Goal: Task Accomplishment & Management: Manage account settings

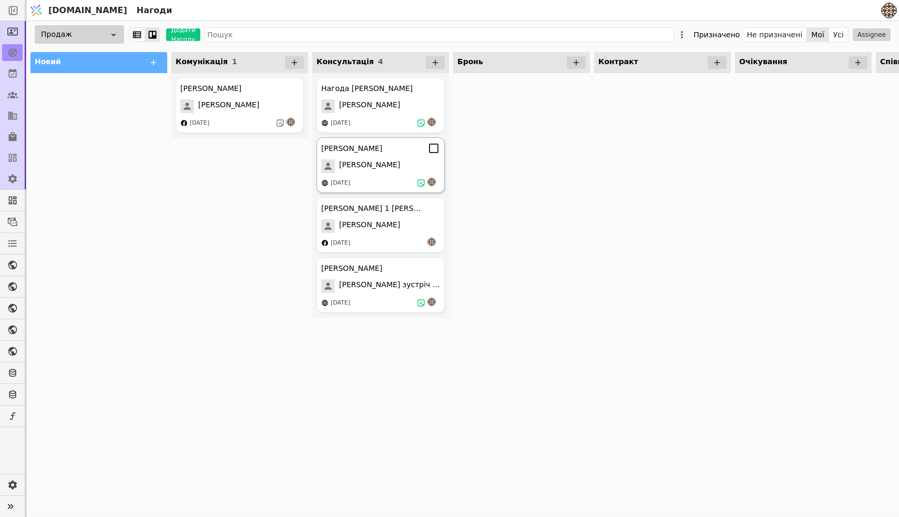
click at [399, 170] on div "[PERSON_NAME]" at bounding box center [380, 166] width 119 height 14
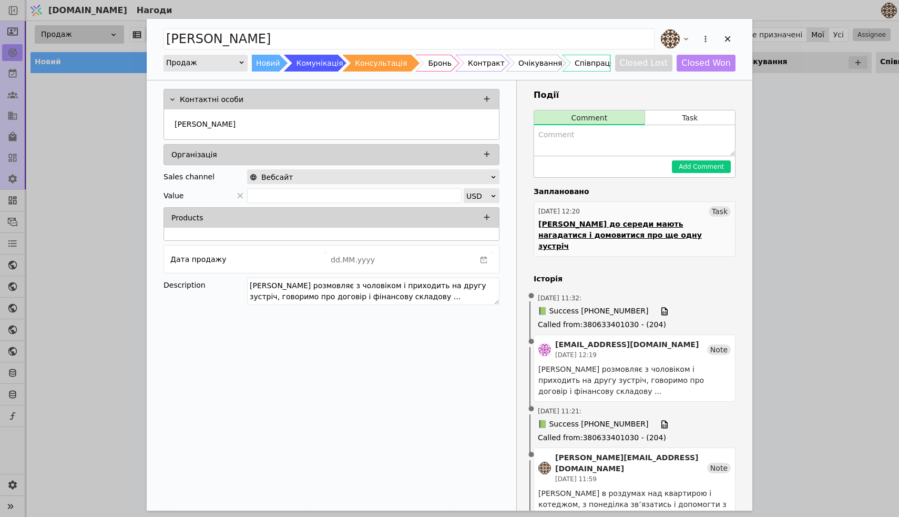
click at [637, 212] on div "[DATE] 12:20 Task" at bounding box center [634, 211] width 192 height 11
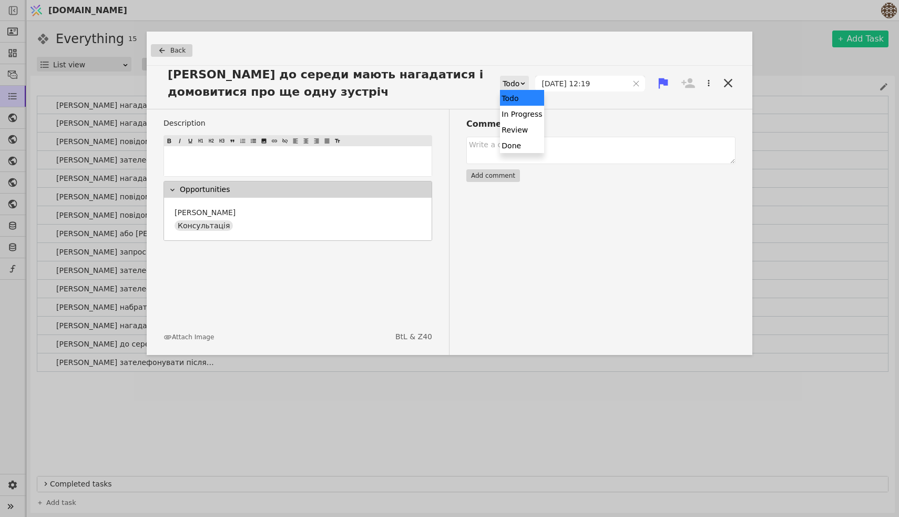
click at [513, 83] on div "Todo" at bounding box center [511, 83] width 17 height 15
click at [512, 142] on div "Done" at bounding box center [522, 145] width 44 height 16
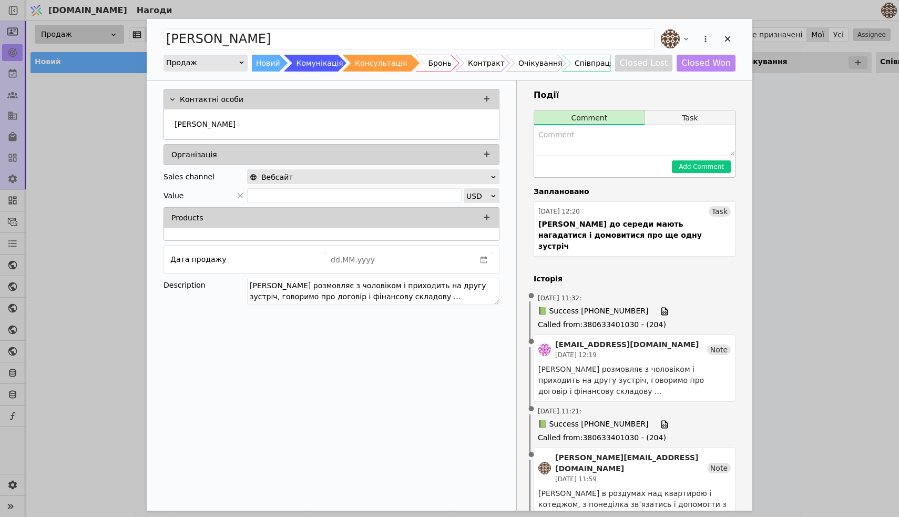
click at [679, 120] on button "Task" at bounding box center [690, 117] width 90 height 15
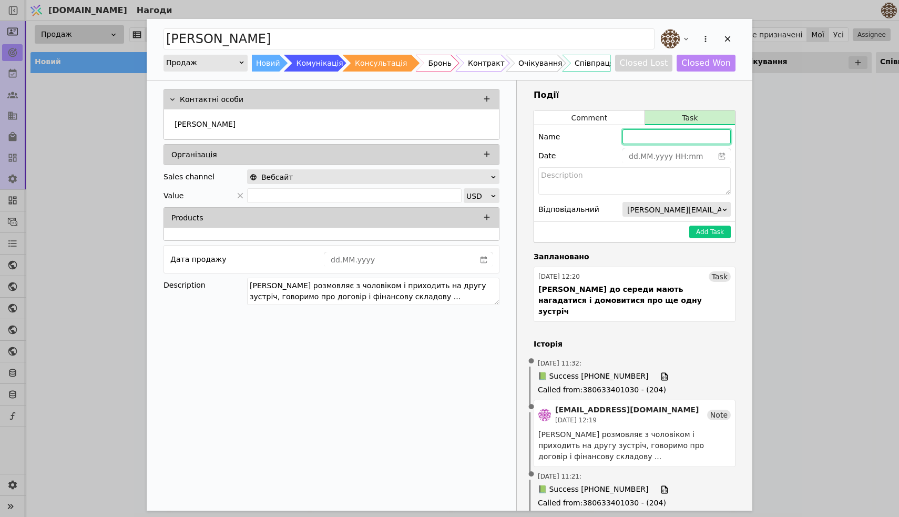
click at [650, 138] on input "Add Opportunity" at bounding box center [676, 136] width 108 height 15
type input "[PERSON_NAME] зателефонувати у пятницю"
type input "dd.MM.yyyy HH:mm"
click at [662, 158] on input "dd.MM.yyyy HH:mm" at bounding box center [668, 156] width 90 height 15
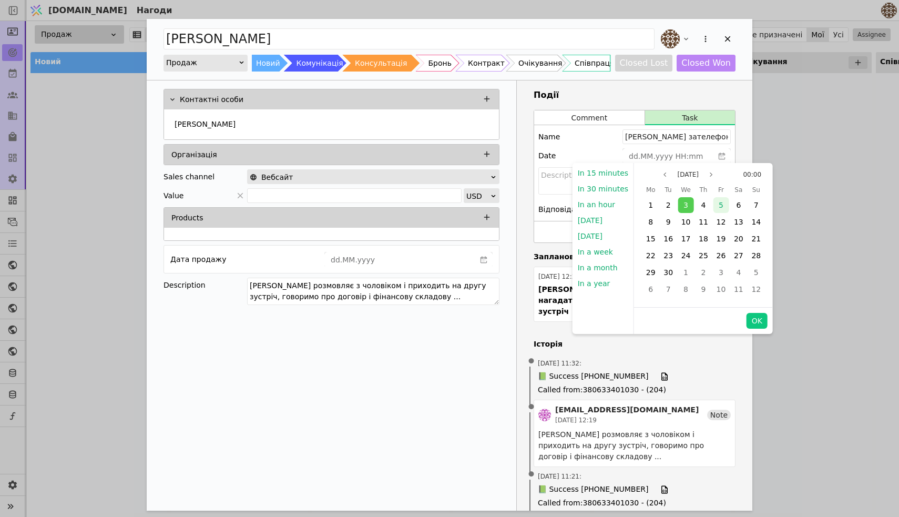
click at [721, 209] on div "5" at bounding box center [721, 205] width 16 height 16
click at [751, 321] on button "OK" at bounding box center [757, 321] width 21 height 16
type input "[DATE] 00:00"
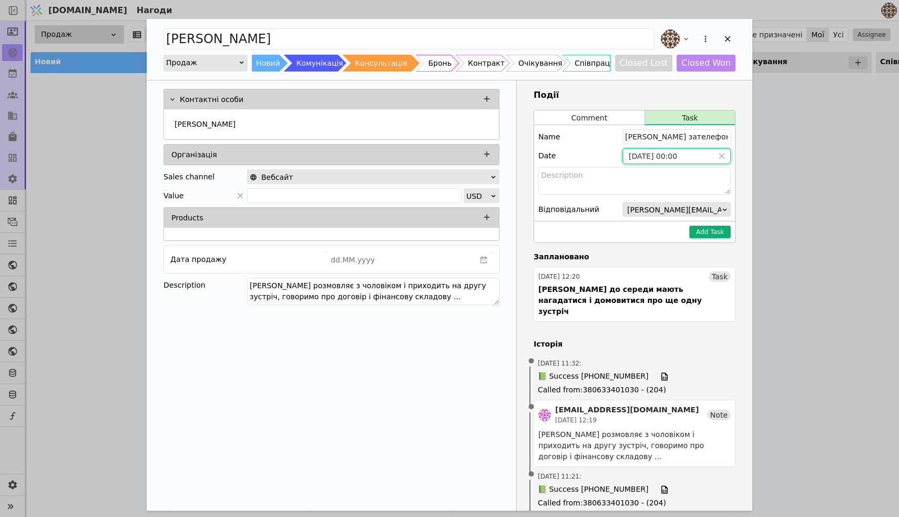
click at [716, 232] on button "Add Task" at bounding box center [710, 232] width 42 height 13
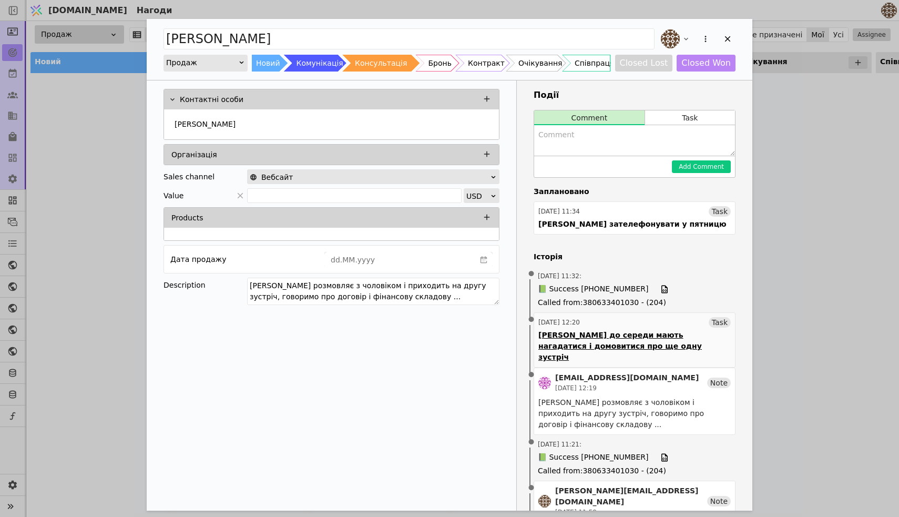
click at [699, 325] on div "[DATE] 12:20 Task" at bounding box center [634, 322] width 192 height 11
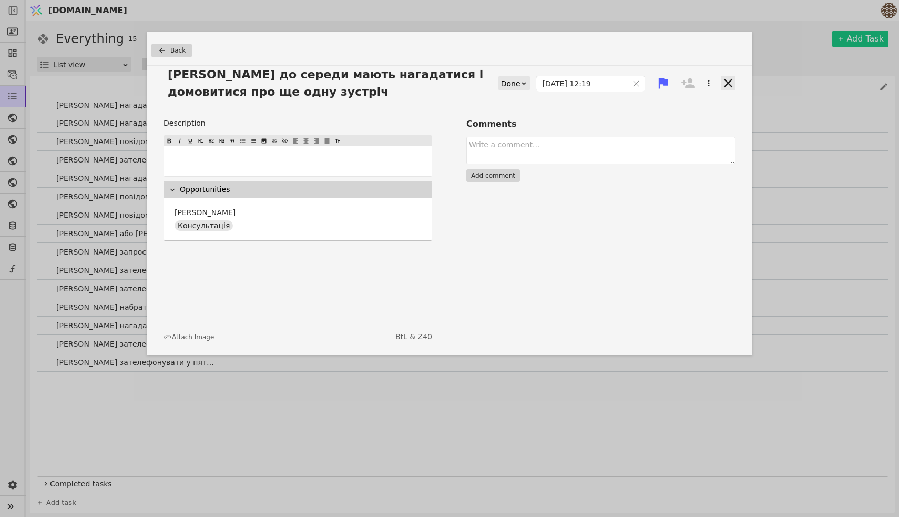
click at [729, 83] on icon at bounding box center [728, 83] width 8 height 8
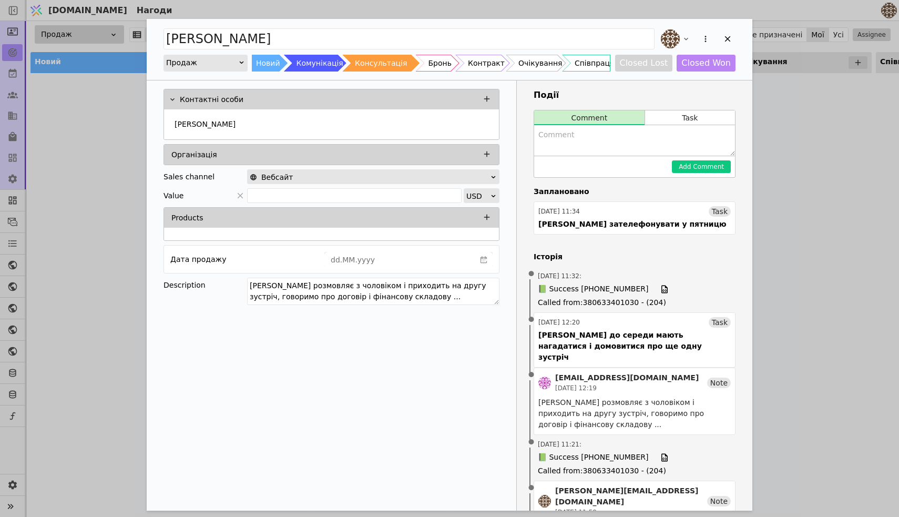
click at [609, 150] on textarea "Add Opportunity" at bounding box center [634, 140] width 201 height 30
type textarea "В"
type textarea "Знаходить час для чоловіка"
drag, startPoint x: 642, startPoint y: 136, endPoint x: 536, endPoint y: 136, distance: 105.7
click at [536, 136] on textarea "Знаходить час для чоловіка" at bounding box center [634, 140] width 201 height 30
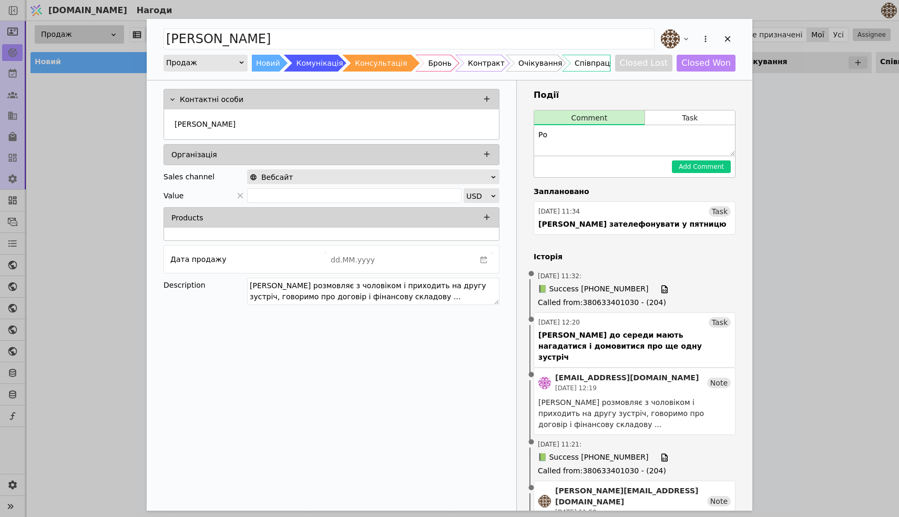
type textarea "Р"
click at [724, 37] on icon "Add Opportunity" at bounding box center [727, 38] width 9 height 9
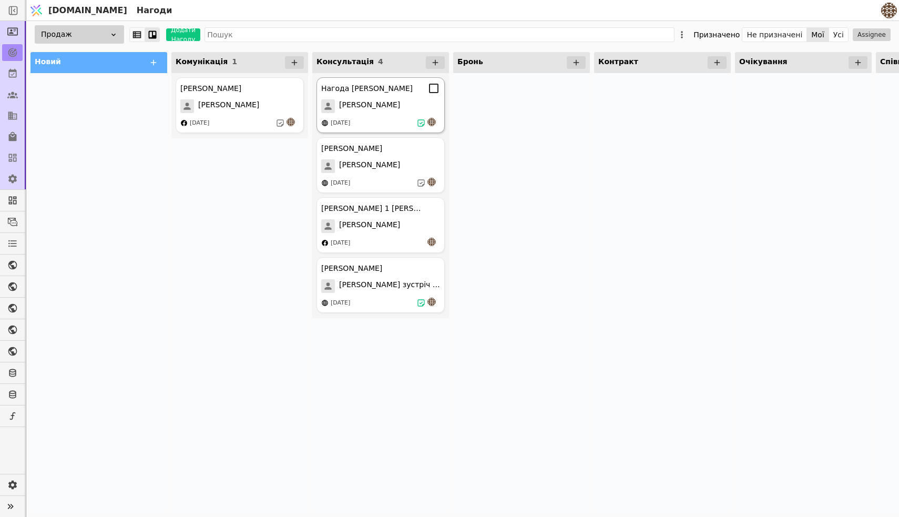
click at [394, 116] on div "Нагода [PERSON_NAME] [DATE]" at bounding box center [381, 105] width 128 height 56
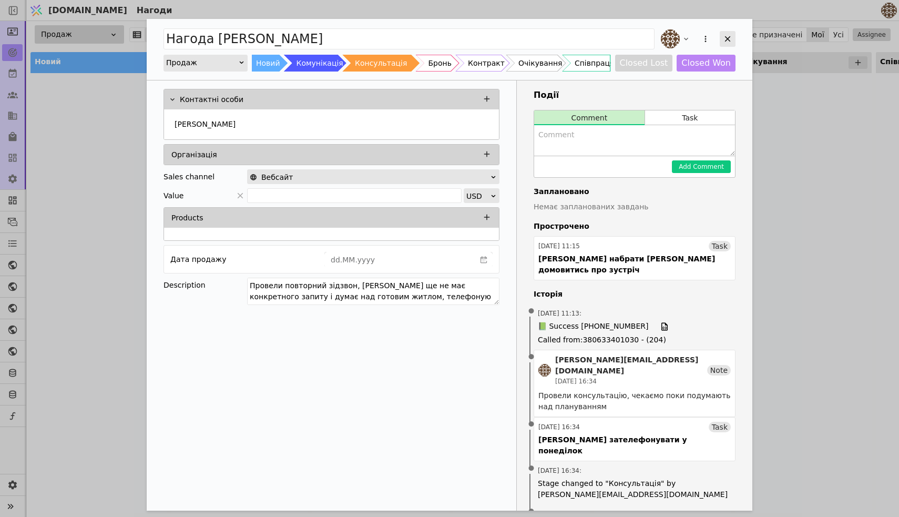
click at [735, 36] on div "Add Opportunity" at bounding box center [728, 39] width 16 height 16
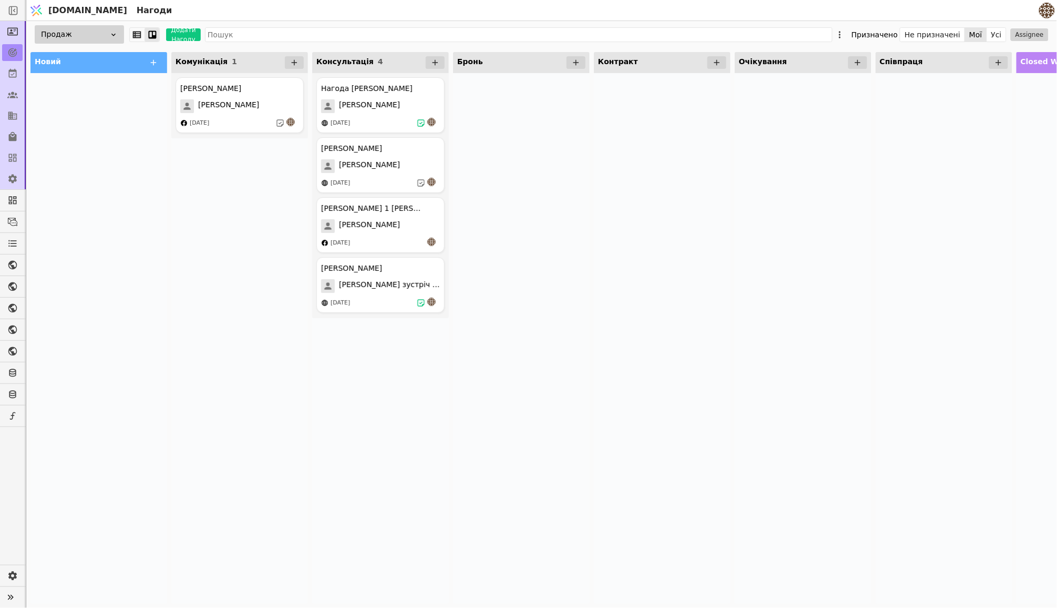
click at [625, 251] on div at bounding box center [662, 338] width 137 height 530
